Goal: Consume media (video, audio): Consume media (video, audio)

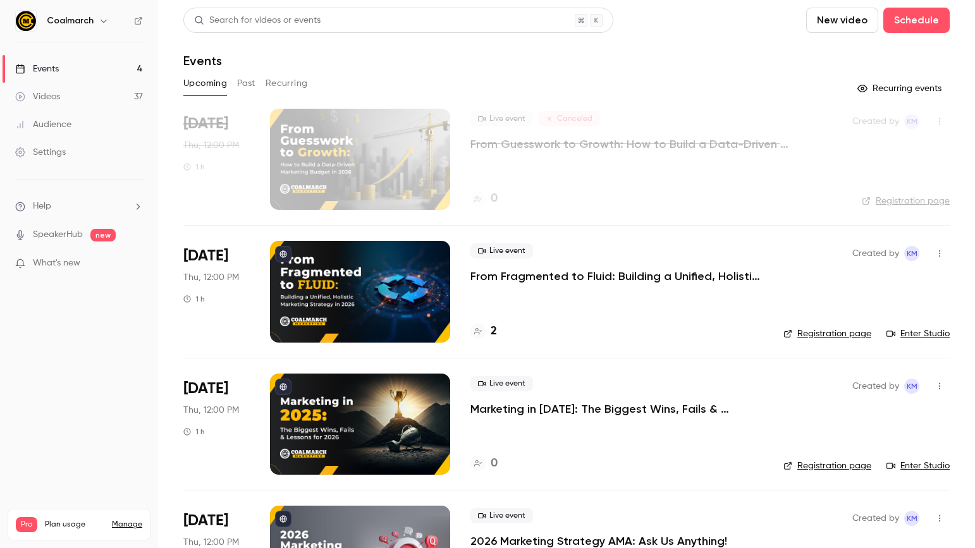
click at [47, 91] on div "Videos" at bounding box center [37, 96] width 45 height 13
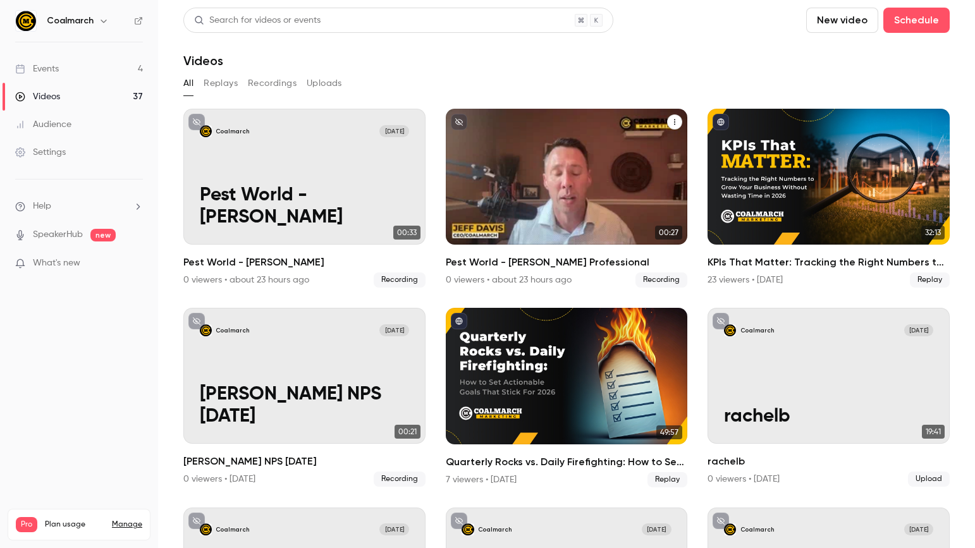
click at [637, 140] on div "Coalmarch [DATE] Pest World - [PERSON_NAME] Professional" at bounding box center [567, 177] width 242 height 136
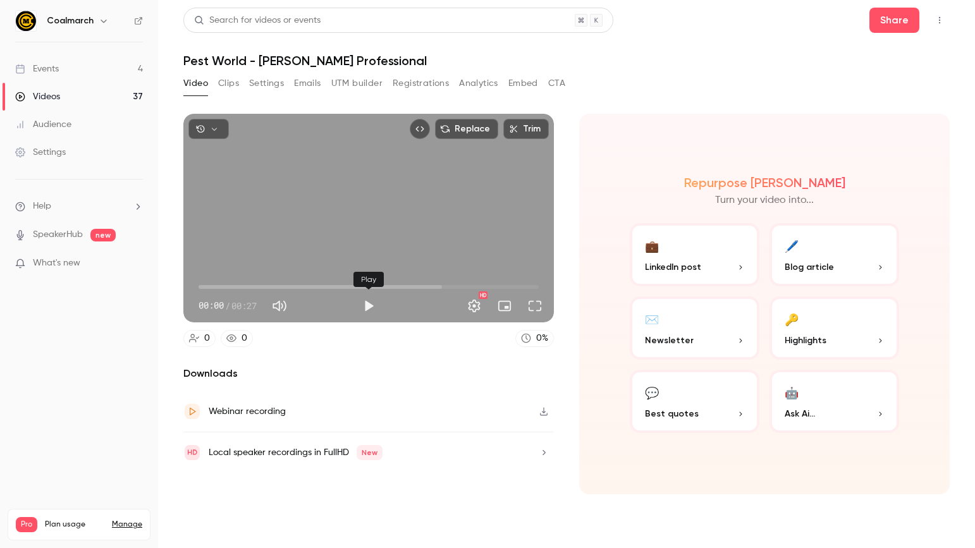
click at [368, 306] on button "Play" at bounding box center [368, 305] width 25 height 25
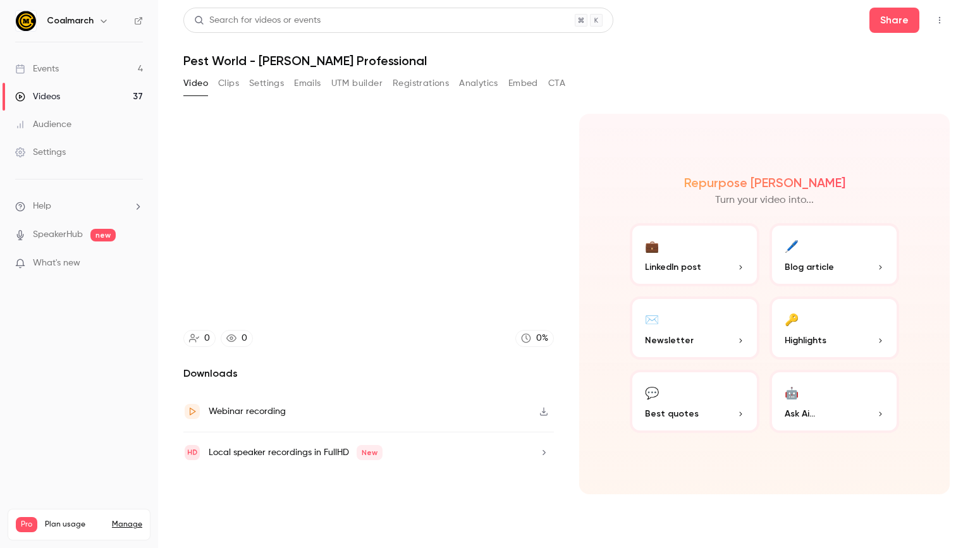
click at [542, 414] on icon "button" at bounding box center [544, 411] width 10 height 9
click at [917, 467] on div "Repurpose Ai Turn your video into... 💼 LinkedIn post 🖊️ Blog article ✉️ Newslet…" at bounding box center [764, 304] width 371 height 381
click at [700, 259] on button "💼 LinkedIn post" at bounding box center [695, 254] width 130 height 63
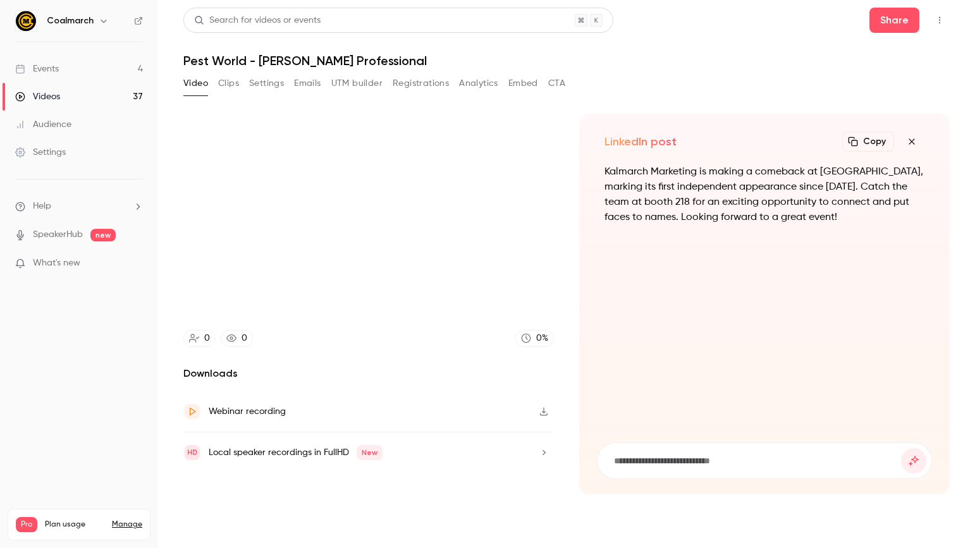
click at [772, 203] on p "Kalmarch Marketing is making a comeback at [GEOGRAPHIC_DATA], marking its first…" at bounding box center [765, 194] width 320 height 61
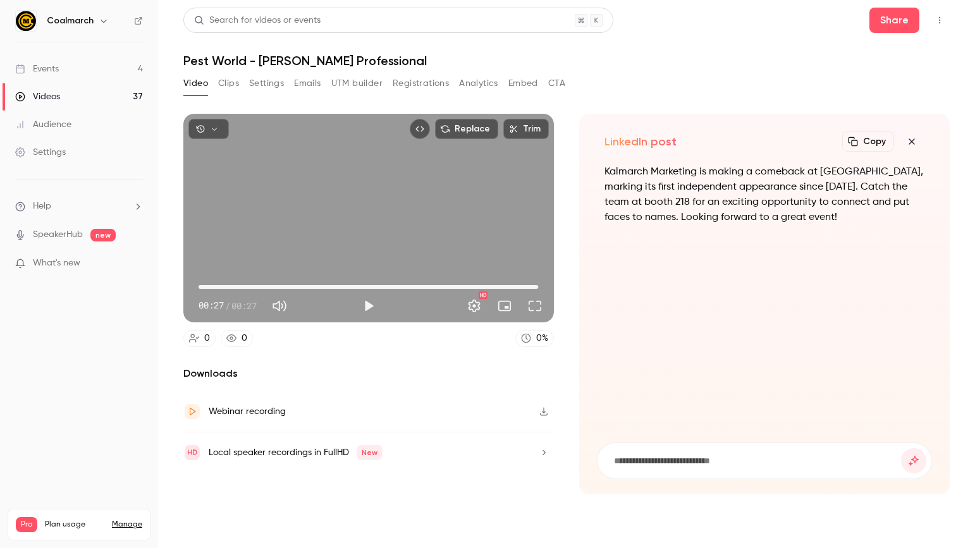
click at [815, 221] on p "Kalmarch Marketing is making a comeback at [GEOGRAPHIC_DATA], marking its first…" at bounding box center [765, 194] width 320 height 61
click at [25, 309] on nav "Coalmarch Events 4 Videos 37 Audience Settings Help SpeakerHub new What's new P…" at bounding box center [79, 274] width 158 height 548
drag, startPoint x: 672, startPoint y: 288, endPoint x: 598, endPoint y: 345, distance: 93.9
click at [672, 288] on div "Kalmarch Marketing is making a comeback at [GEOGRAPHIC_DATA], marking its first…" at bounding box center [764, 295] width 335 height 263
drag, startPoint x: 300, startPoint y: 373, endPoint x: 413, endPoint y: 318, distance: 125.3
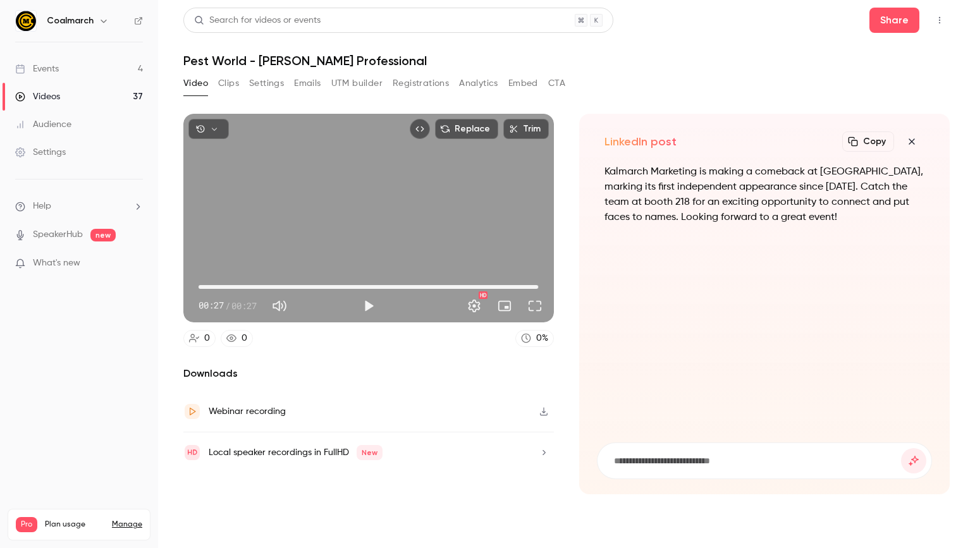
click at [302, 371] on h2 "Downloads" at bounding box center [368, 373] width 371 height 15
type input "****"
click at [911, 142] on icon "button" at bounding box center [912, 142] width 6 height 6
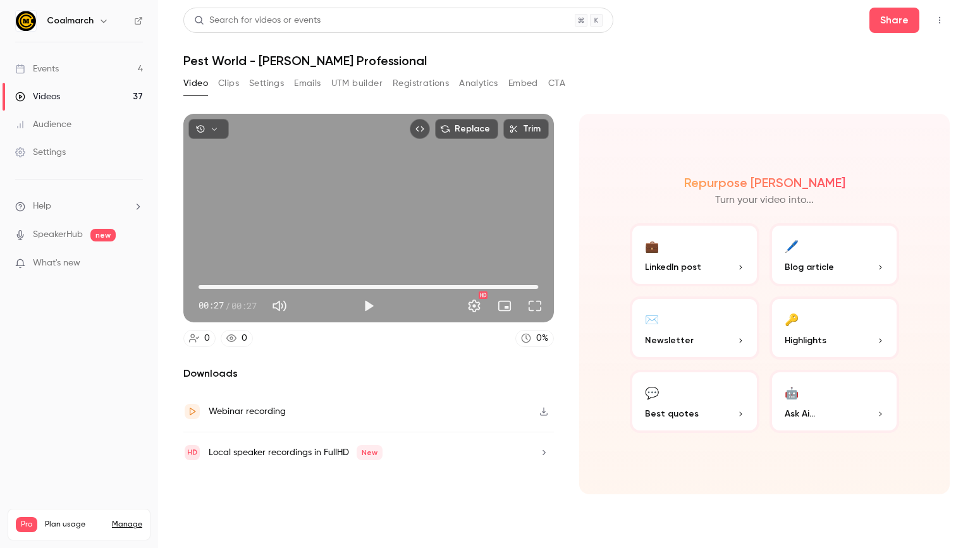
click at [874, 405] on button "🤖 Ask Ai..." at bounding box center [835, 401] width 130 height 63
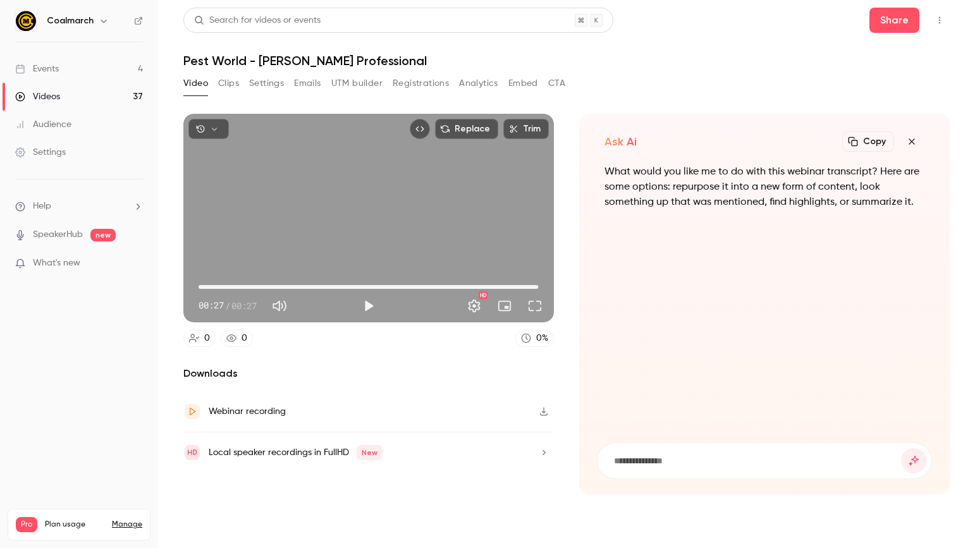
click at [692, 460] on input at bounding box center [757, 461] width 288 height 14
type input "**********"
click at [901, 448] on button "submit" at bounding box center [913, 460] width 25 height 25
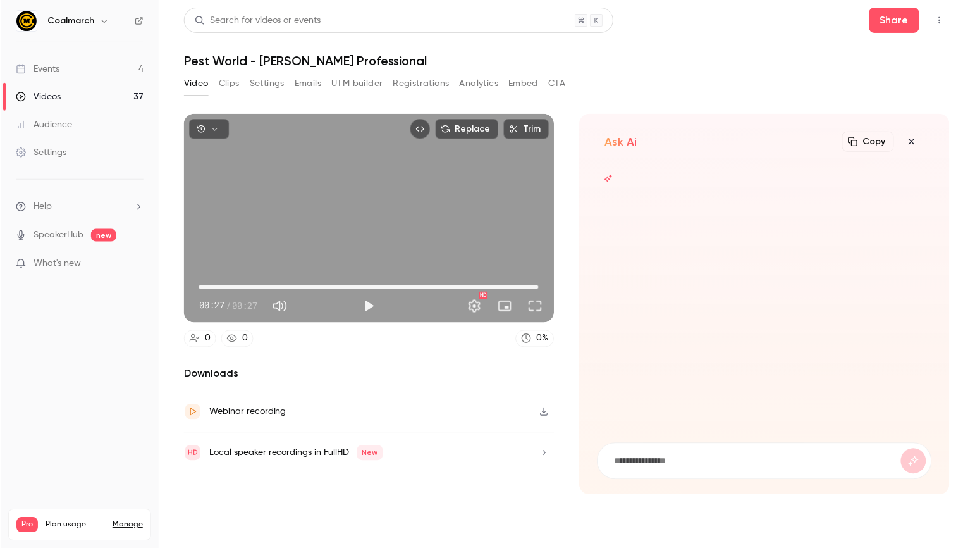
scroll to position [0, 0]
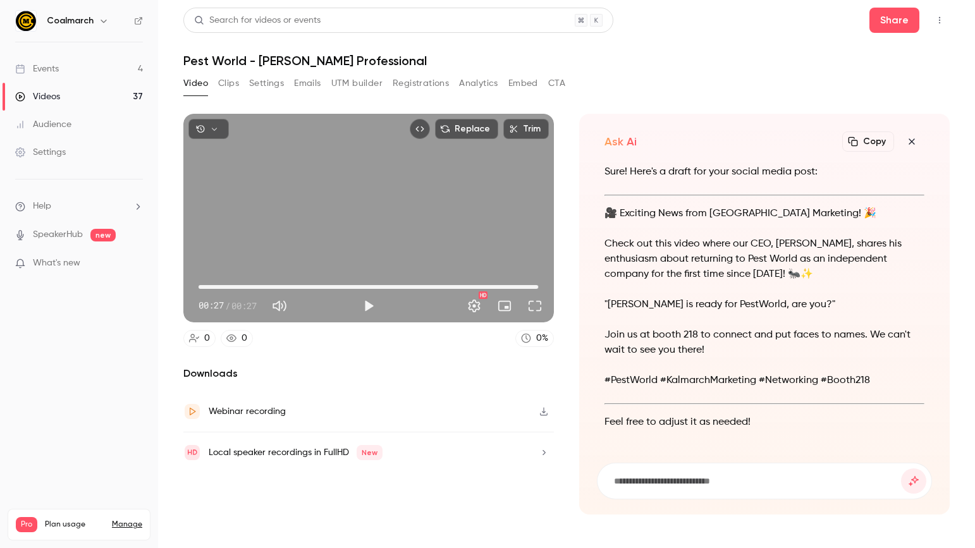
click at [655, 233] on div "Sure! Here's a draft for your social media post: 🎥 Exciting News from [GEOGRAPH…" at bounding box center [765, 304] width 320 height 281
click at [672, 257] on p "Check out this video where our CEO, [PERSON_NAME], shares his enthusiasm about …" at bounding box center [765, 260] width 320 height 46
click at [838, 279] on p "Check out this video where our CEO, [PERSON_NAME], shares his enthusiasm about …" at bounding box center [765, 260] width 320 height 46
click at [740, 422] on p "Feel free to adjust it as needed!" at bounding box center [765, 422] width 320 height 15
type input "****"
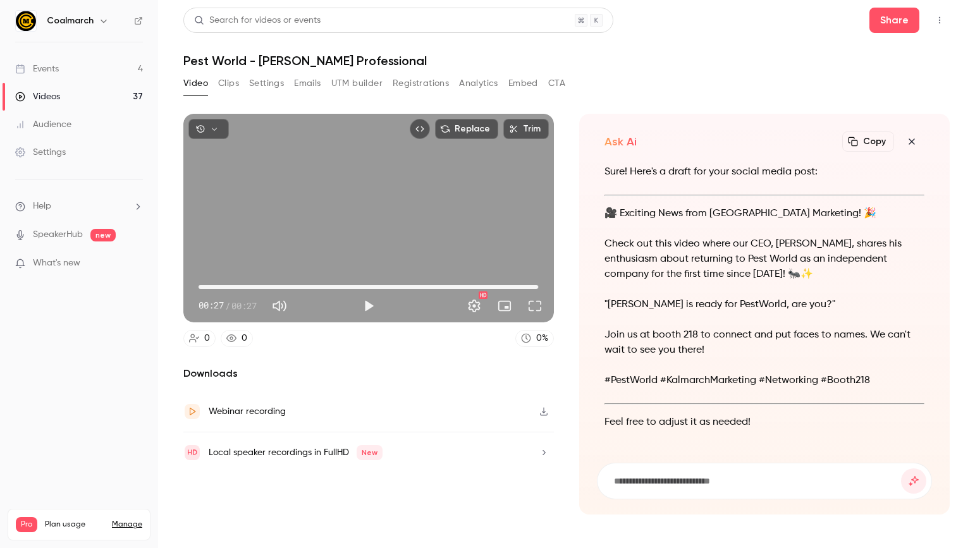
click at [271, 82] on button "Settings" at bounding box center [266, 83] width 35 height 20
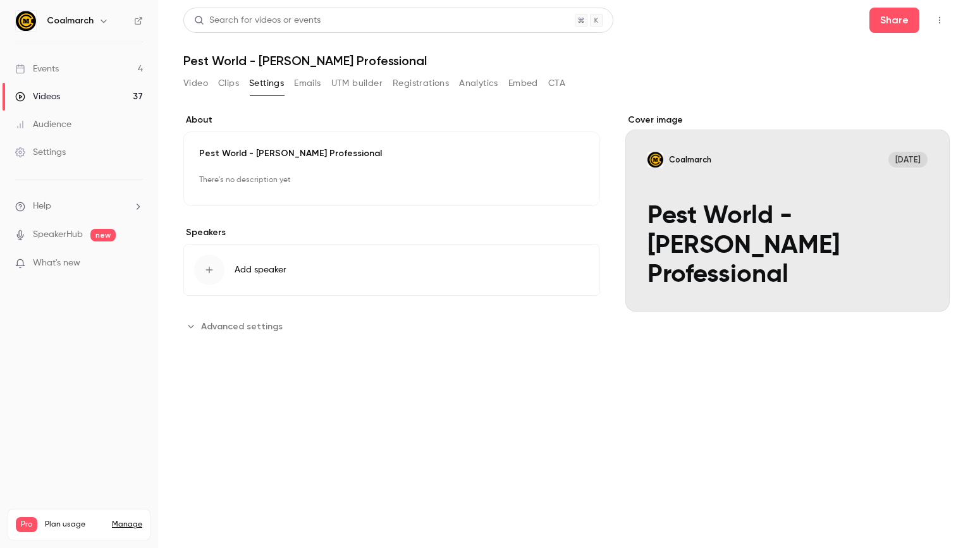
click at [194, 83] on button "Video" at bounding box center [195, 83] width 25 height 20
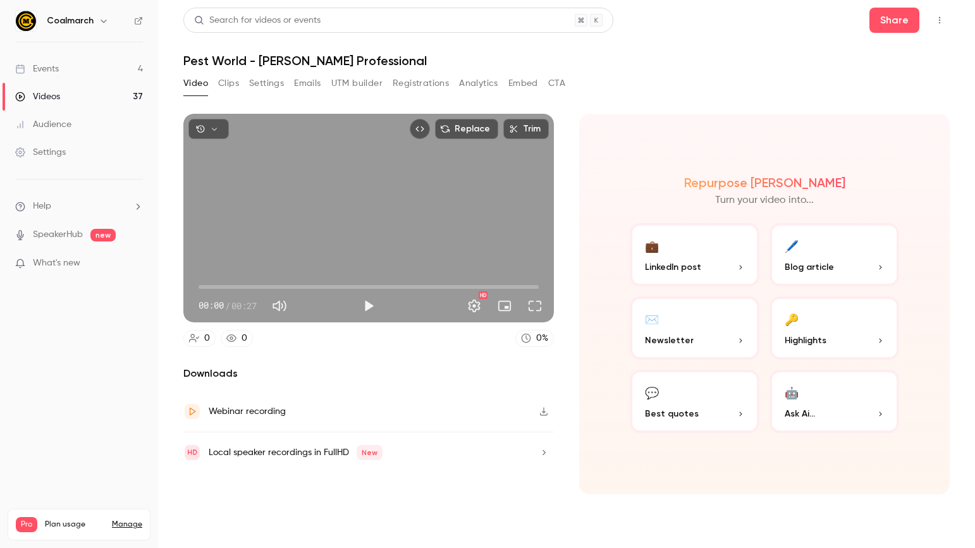
click at [595, 402] on div "Repurpose Ai Turn your video into... 💼 LinkedIn post 🖊️ Blog article ✉️ Newslet…" at bounding box center [764, 304] width 371 height 381
click at [724, 414] on p "Best quotes" at bounding box center [694, 413] width 99 height 13
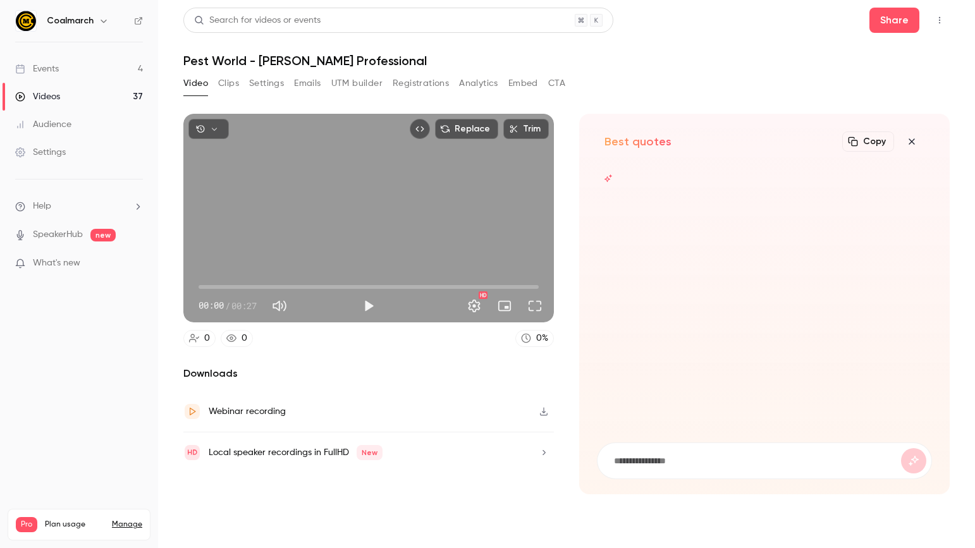
click at [905, 140] on icon "button" at bounding box center [911, 142] width 15 height 10
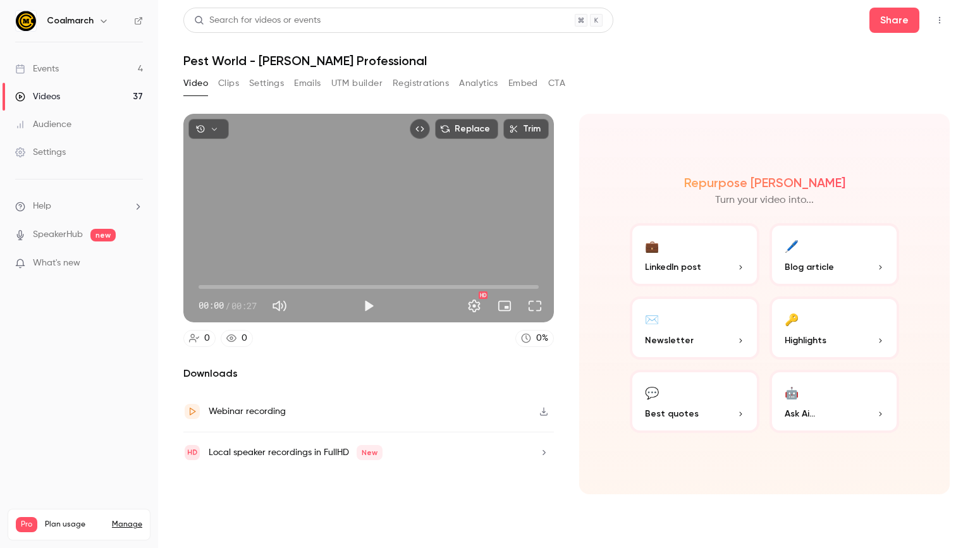
click at [746, 337] on button "✉️ Newsletter" at bounding box center [695, 328] width 130 height 63
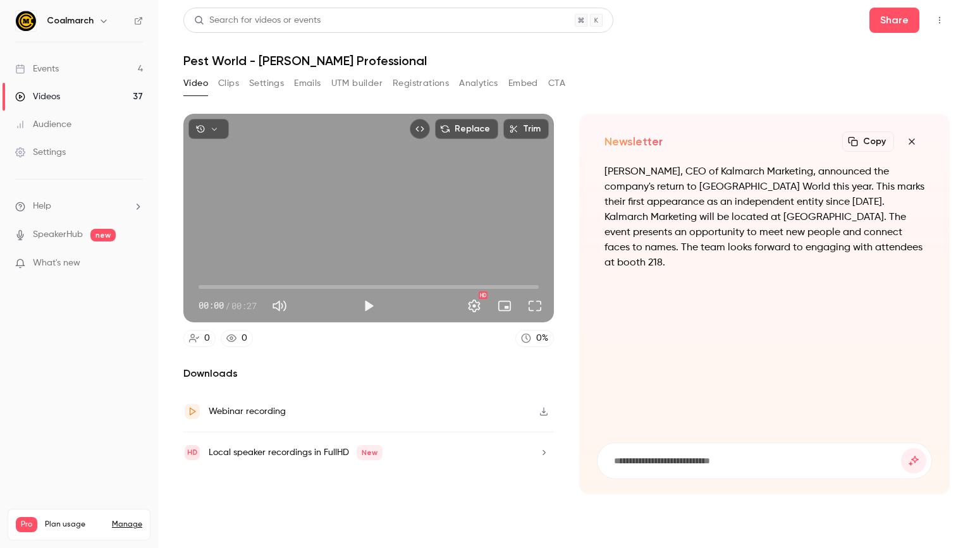
click at [735, 355] on div "[PERSON_NAME], CEO of Kalmarch Marketing, announced the company's return to [GE…" at bounding box center [764, 295] width 335 height 263
click at [919, 140] on icon "button" at bounding box center [911, 142] width 15 height 10
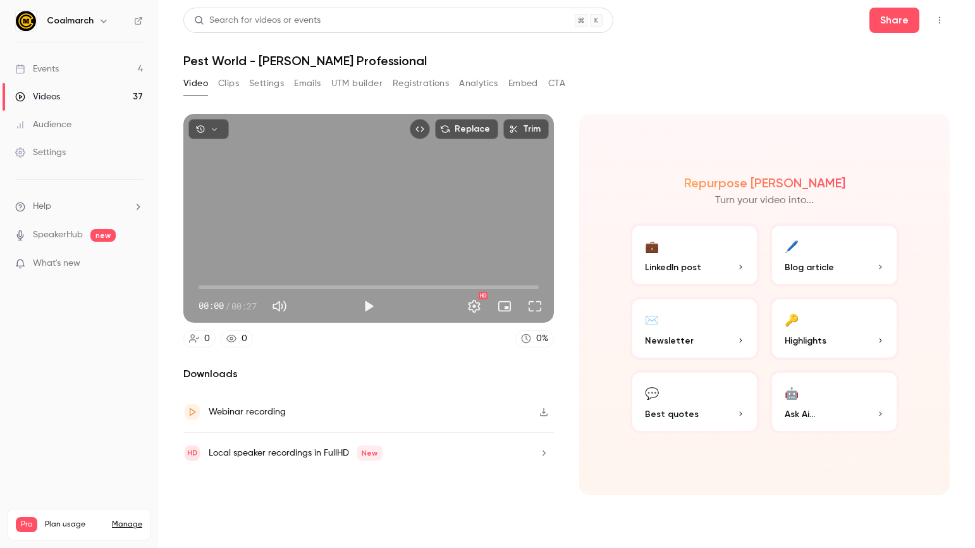
click at [377, 488] on div "Downloads Webinar recording Local speaker recordings in FullHD New" at bounding box center [368, 430] width 371 height 128
click at [393, 352] on div "Replace Trim 00:00 00:00 / 00:27 HD 0 0 0 % Downloads Webinar recording Local s…" at bounding box center [368, 304] width 371 height 381
click at [853, 409] on p "Ask Ai..." at bounding box center [834, 413] width 99 height 13
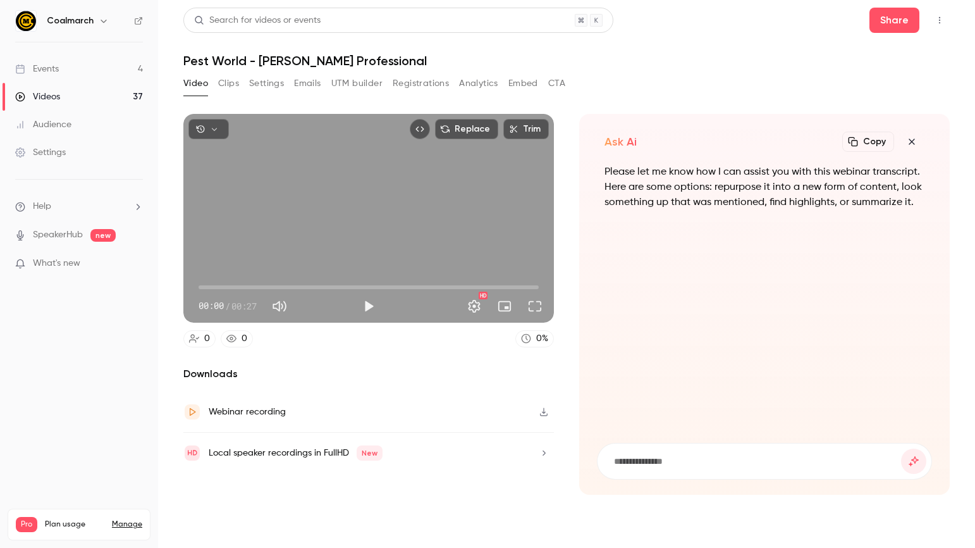
click at [636, 459] on input at bounding box center [757, 461] width 288 height 14
click at [644, 463] on input at bounding box center [757, 461] width 288 height 14
type input "**********"
click at [901, 448] on button "submit" at bounding box center [913, 460] width 25 height 25
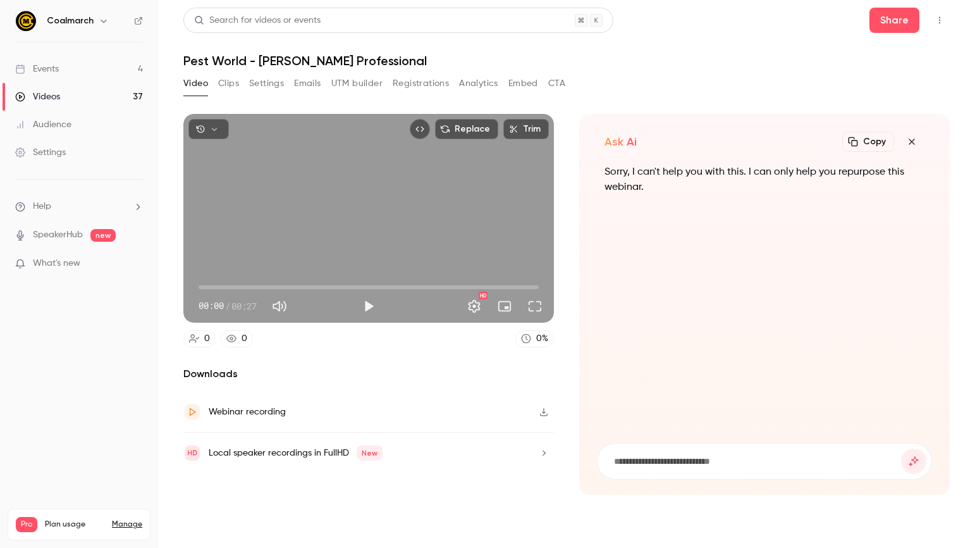
click at [770, 128] on div "Ask Ai Copy Turn your video into... Sorry, I can't help you with this. I can on…" at bounding box center [764, 304] width 371 height 381
click at [918, 144] on icon "button" at bounding box center [911, 142] width 15 height 10
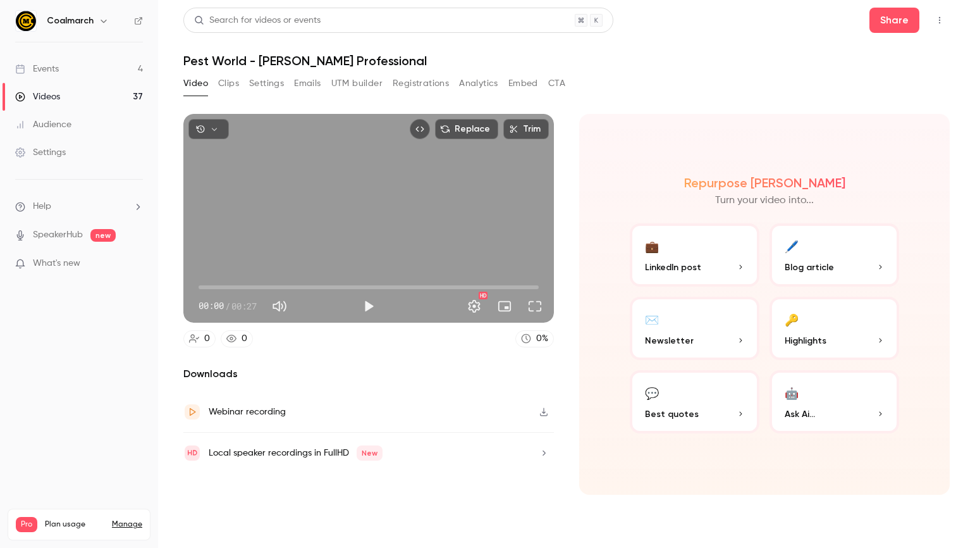
click at [890, 263] on button "🖊️ Blog article" at bounding box center [835, 254] width 130 height 63
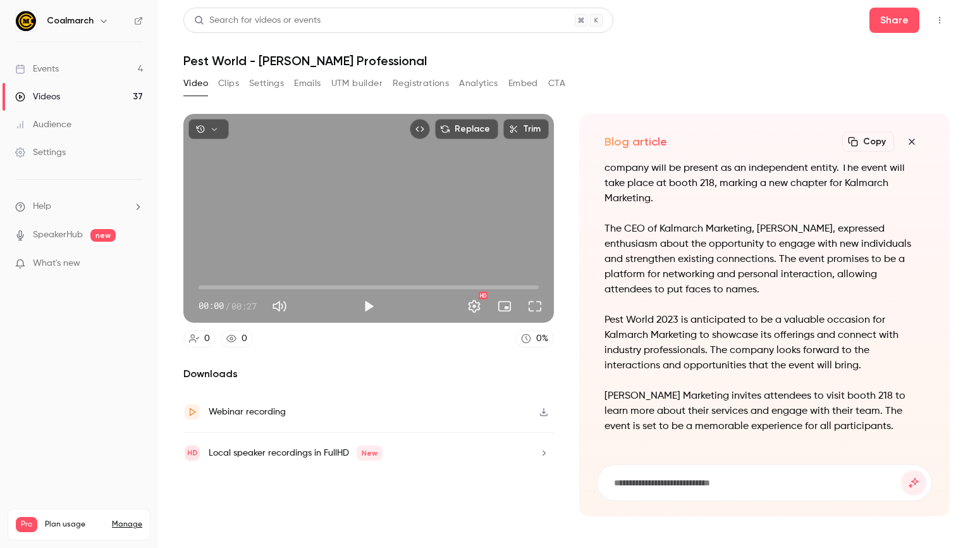
click at [916, 142] on icon "button" at bounding box center [911, 142] width 15 height 10
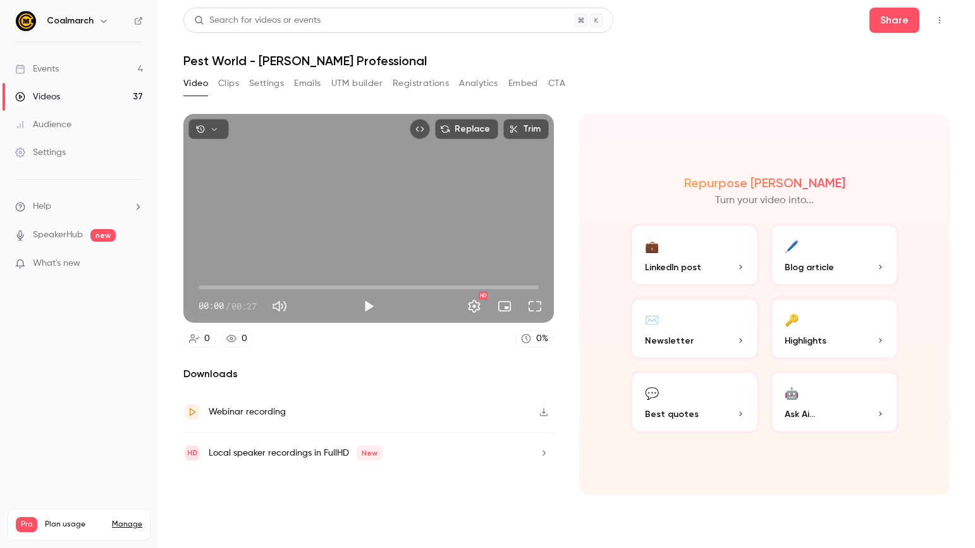
click at [799, 75] on div "Video Clips Settings Emails UTM builder Registrations Analytics Embed CTA" at bounding box center [566, 85] width 767 height 25
click at [361, 306] on button "Play" at bounding box center [368, 305] width 25 height 25
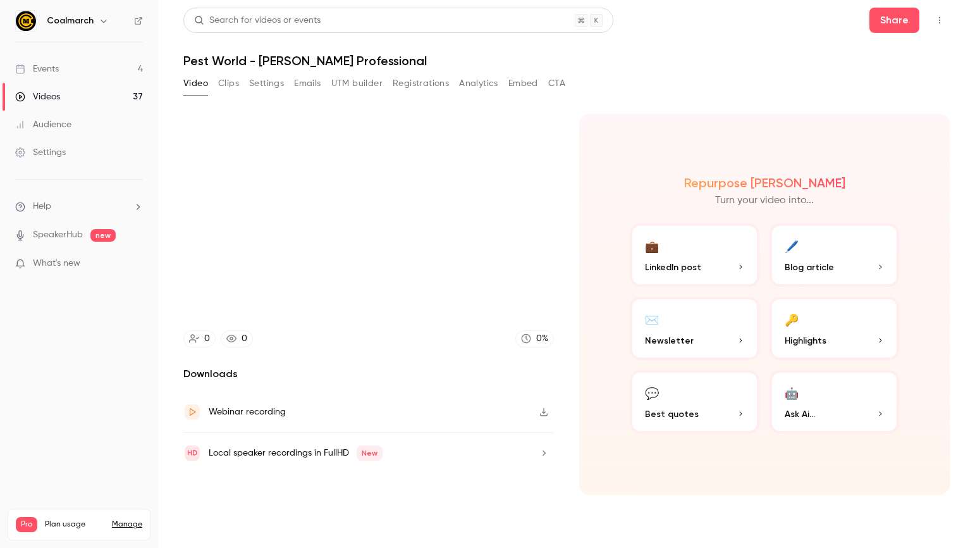
type input "***"
click at [230, 78] on button "Clips" at bounding box center [228, 83] width 21 height 20
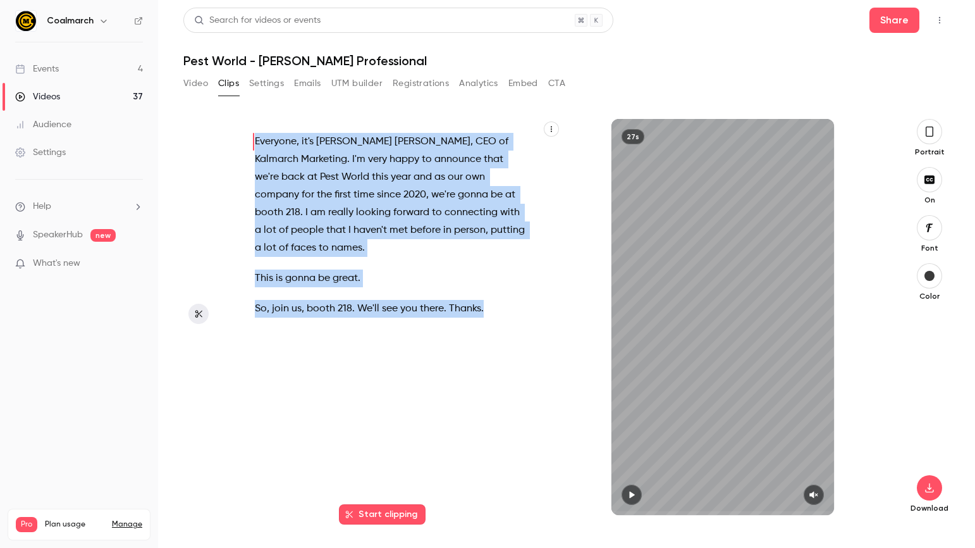
drag, startPoint x: 505, startPoint y: 294, endPoint x: 247, endPoint y: 132, distance: 305.2
click at [247, 132] on div "Everyone , it's [PERSON_NAME] , CEO of Kalmarch Marketing . I'm very happy to a…" at bounding box center [397, 323] width 316 height 383
copy div "Everyone , it's [PERSON_NAME] , CEO of Kalmarch Marketing . I'm very happy to a…"
